Goal: Check status: Check status

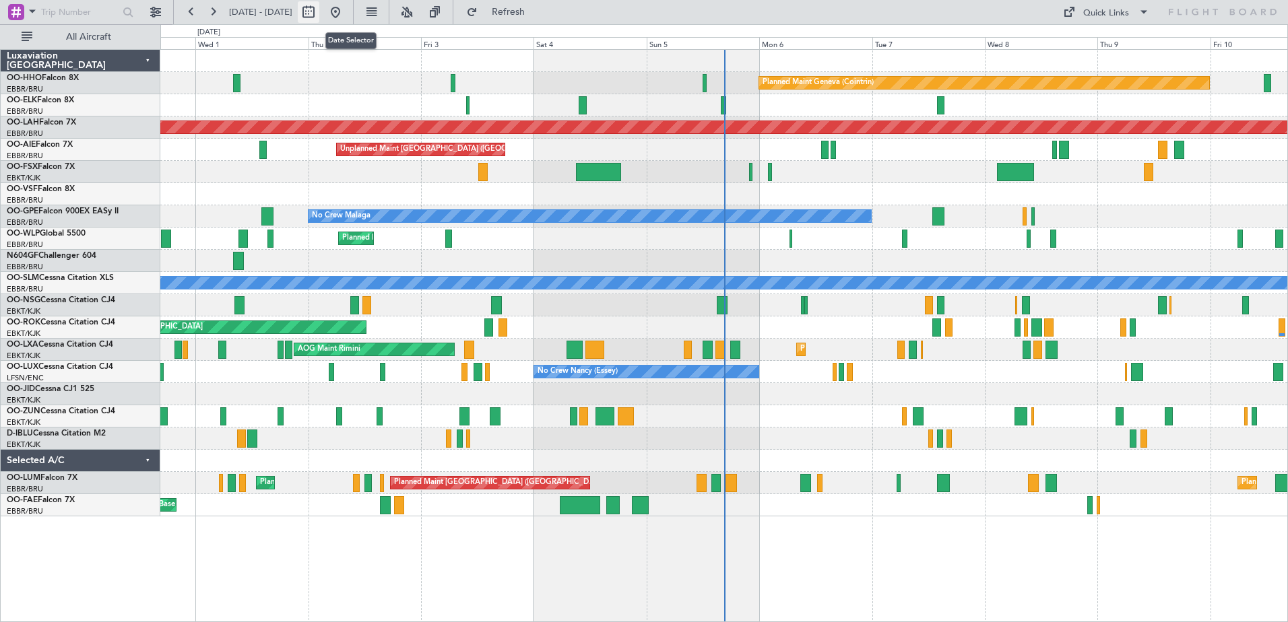
click at [319, 8] on button at bounding box center [309, 12] width 22 height 22
select select "9"
select select "2025"
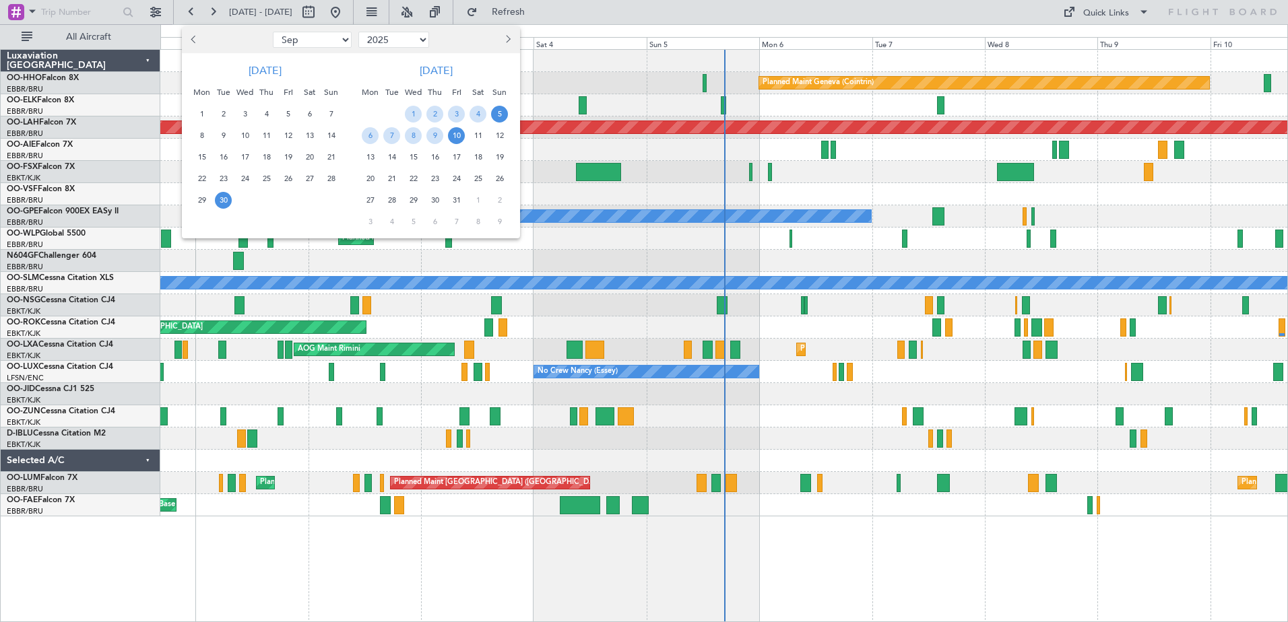
click at [500, 110] on span "5" at bounding box center [499, 114] width 17 height 17
click at [501, 110] on span "5" at bounding box center [499, 114] width 17 height 17
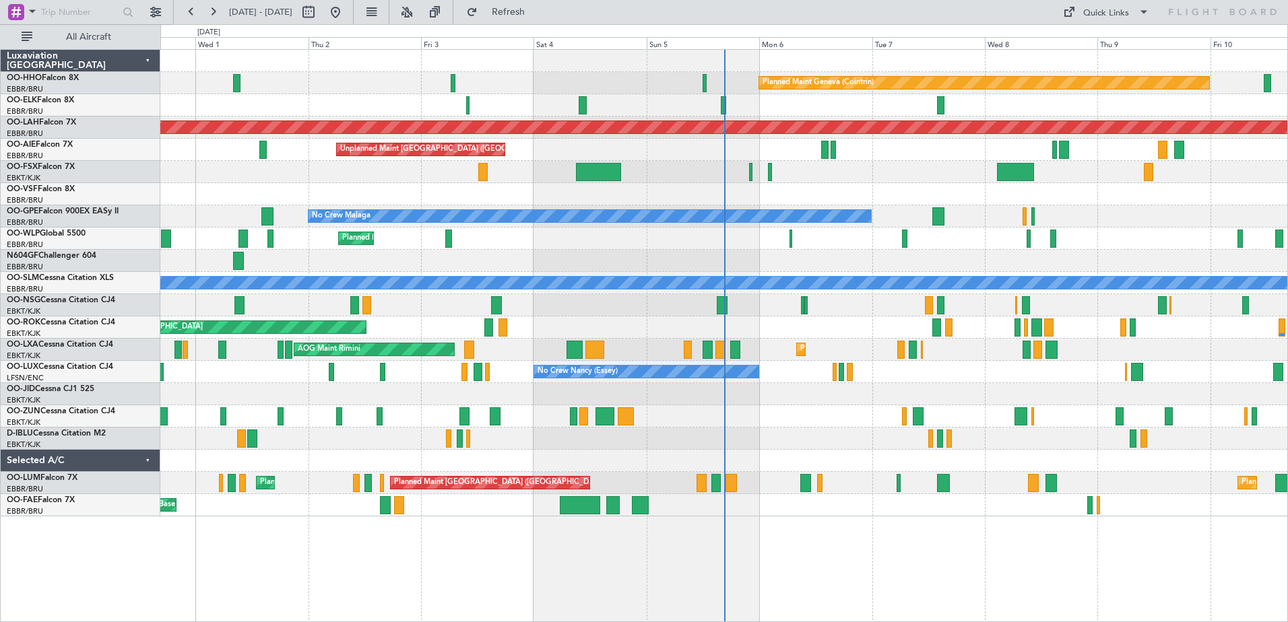
select select "10"
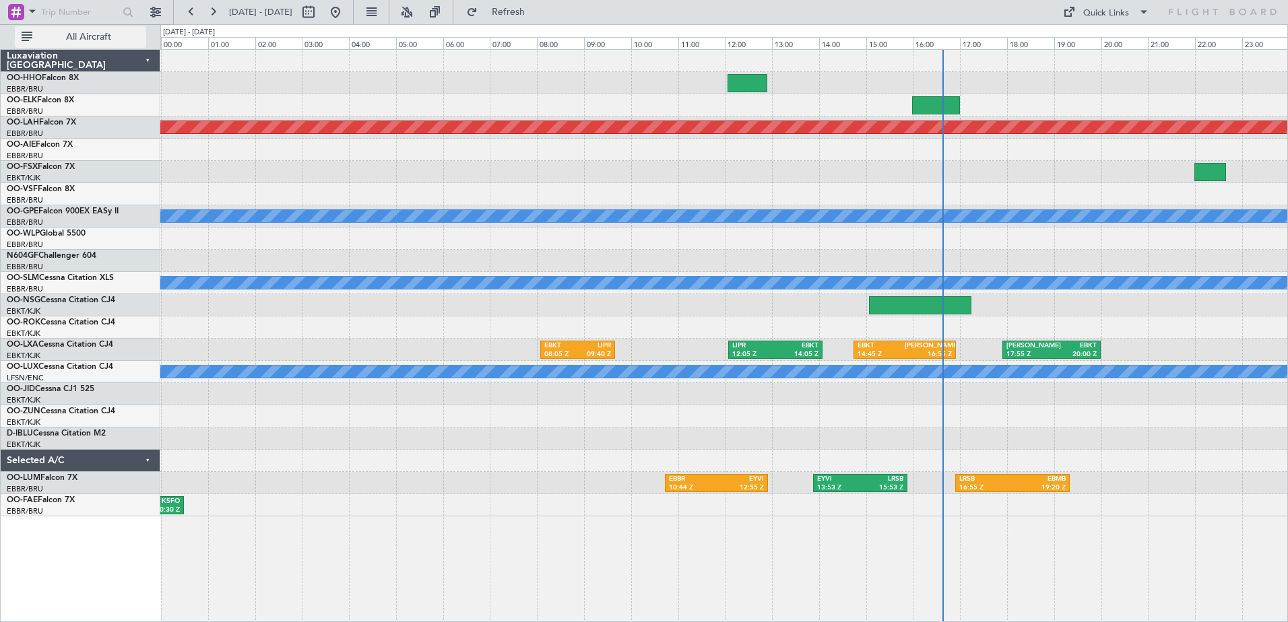
click at [106, 37] on span "All Aircraft" at bounding box center [88, 36] width 107 height 9
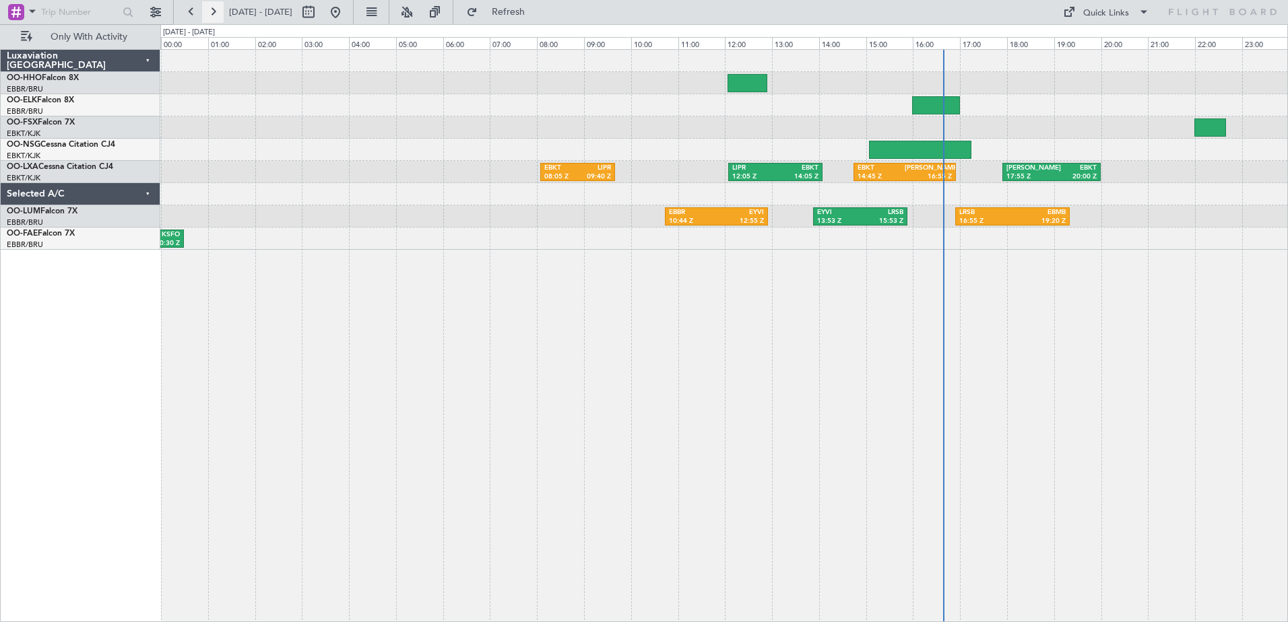
click at [212, 14] on button at bounding box center [213, 12] width 22 height 22
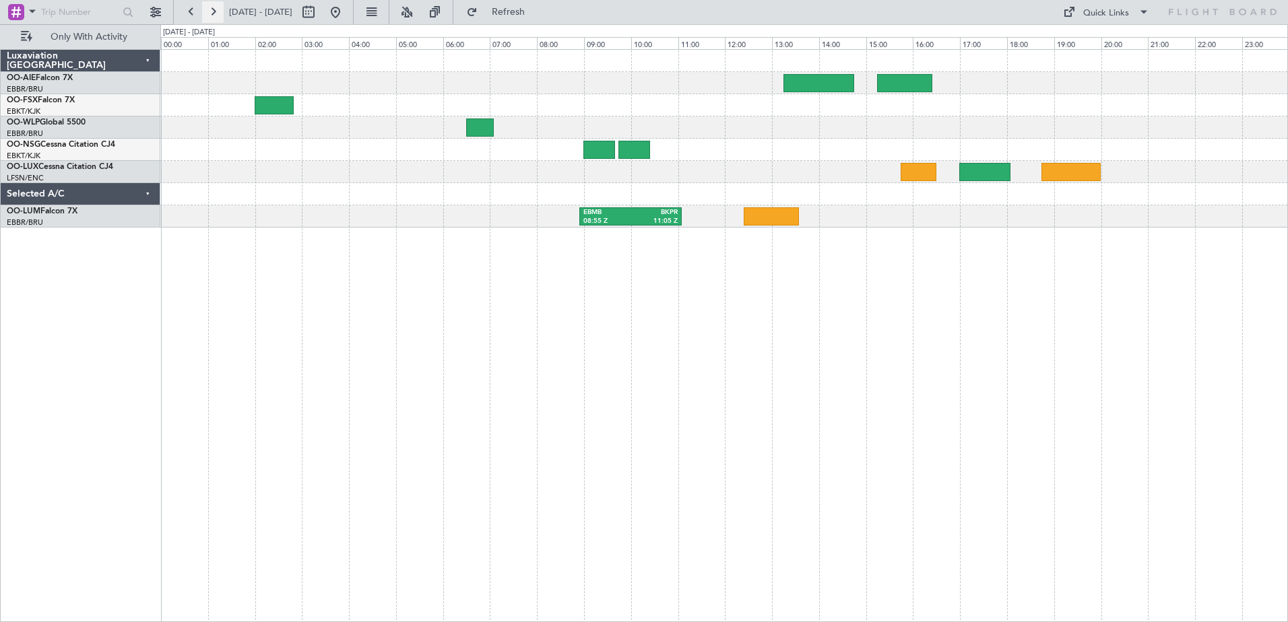
click at [214, 9] on button at bounding box center [213, 12] width 22 height 22
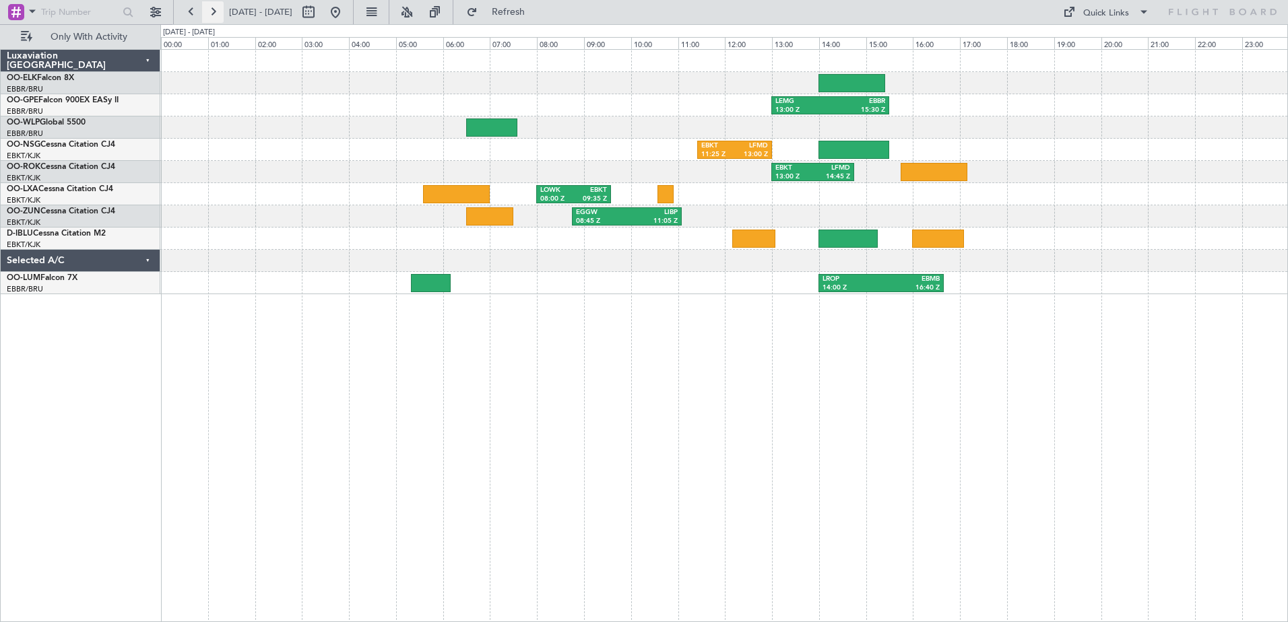
click at [215, 10] on button at bounding box center [213, 12] width 22 height 22
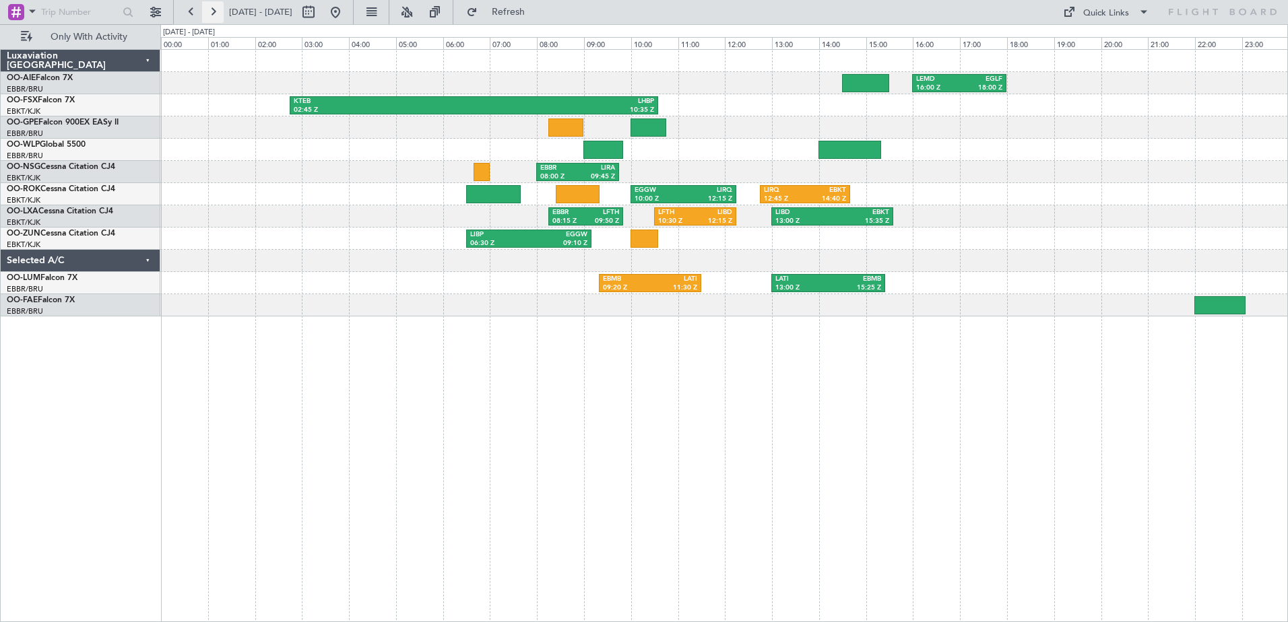
click at [216, 13] on button at bounding box center [213, 12] width 22 height 22
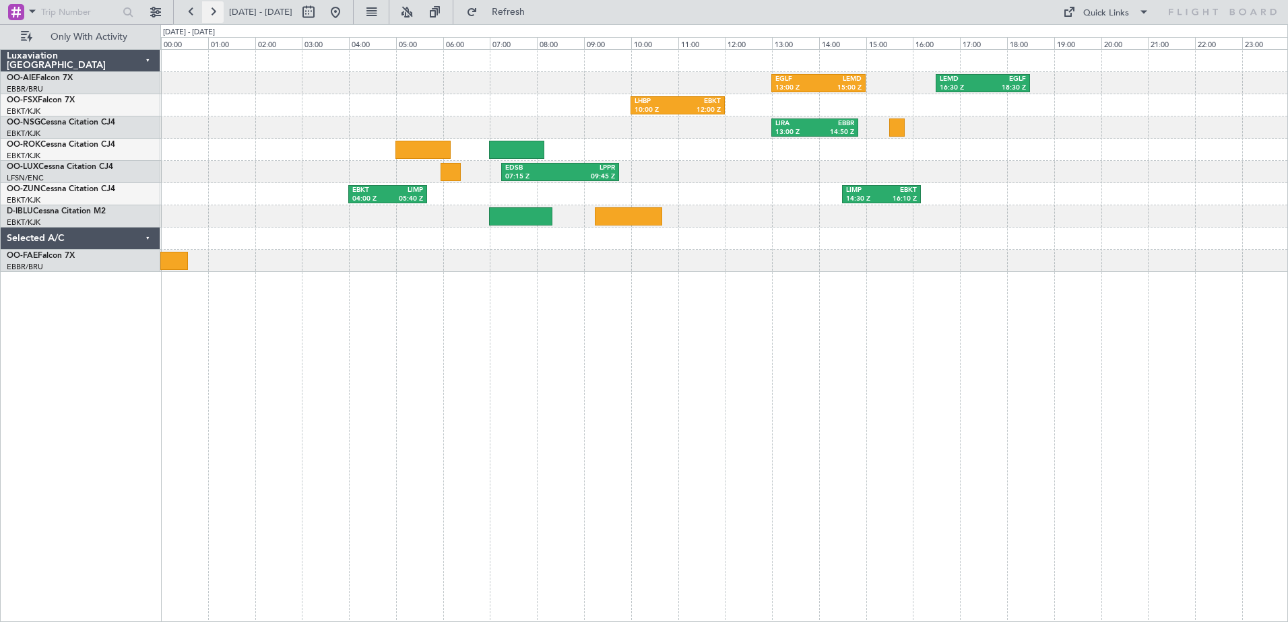
click at [214, 11] on button at bounding box center [213, 12] width 22 height 22
